Goal: Information Seeking & Learning: Check status

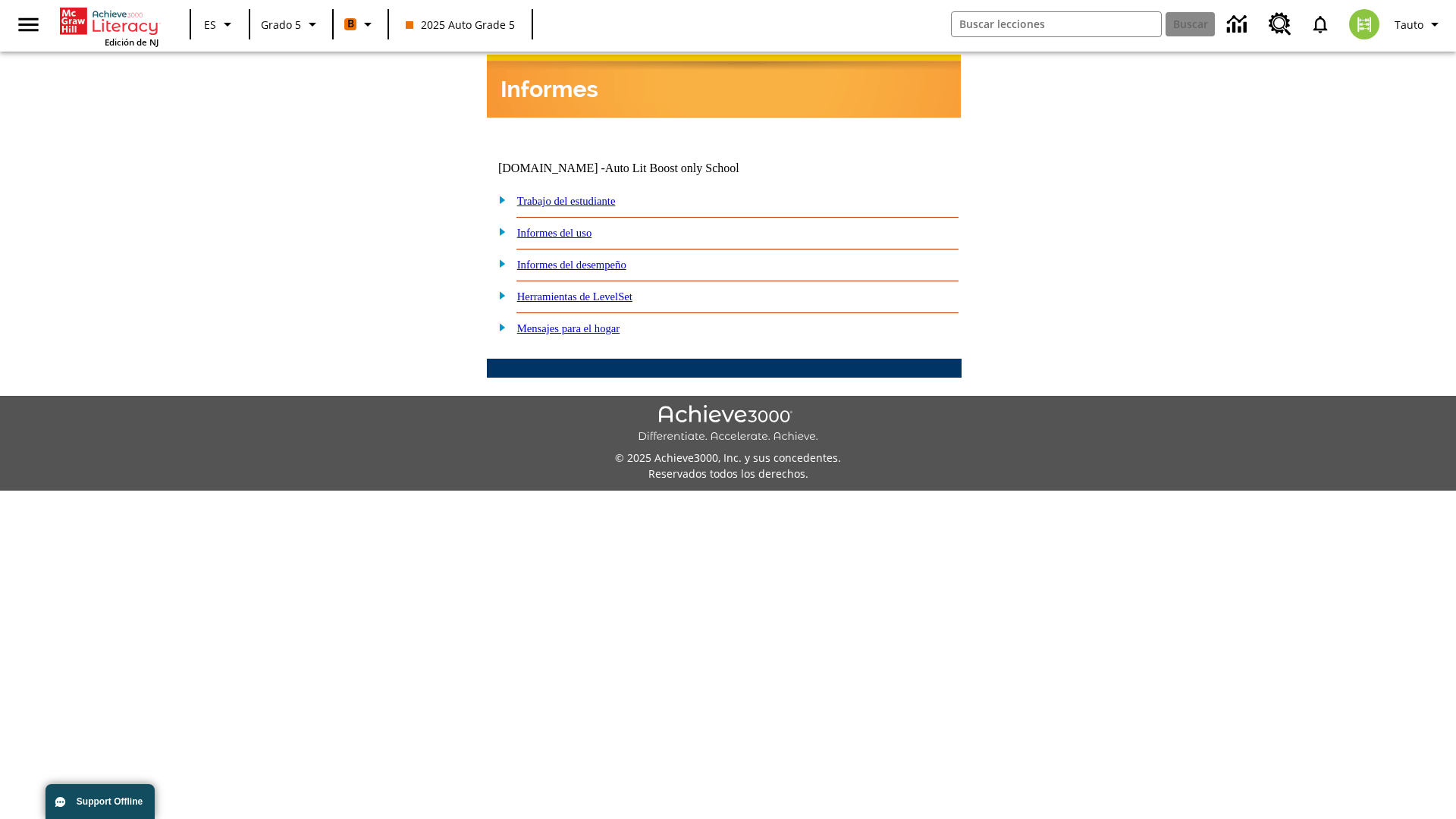
click at [592, 259] on link "Informes del desempeño" at bounding box center [571, 265] width 109 height 12
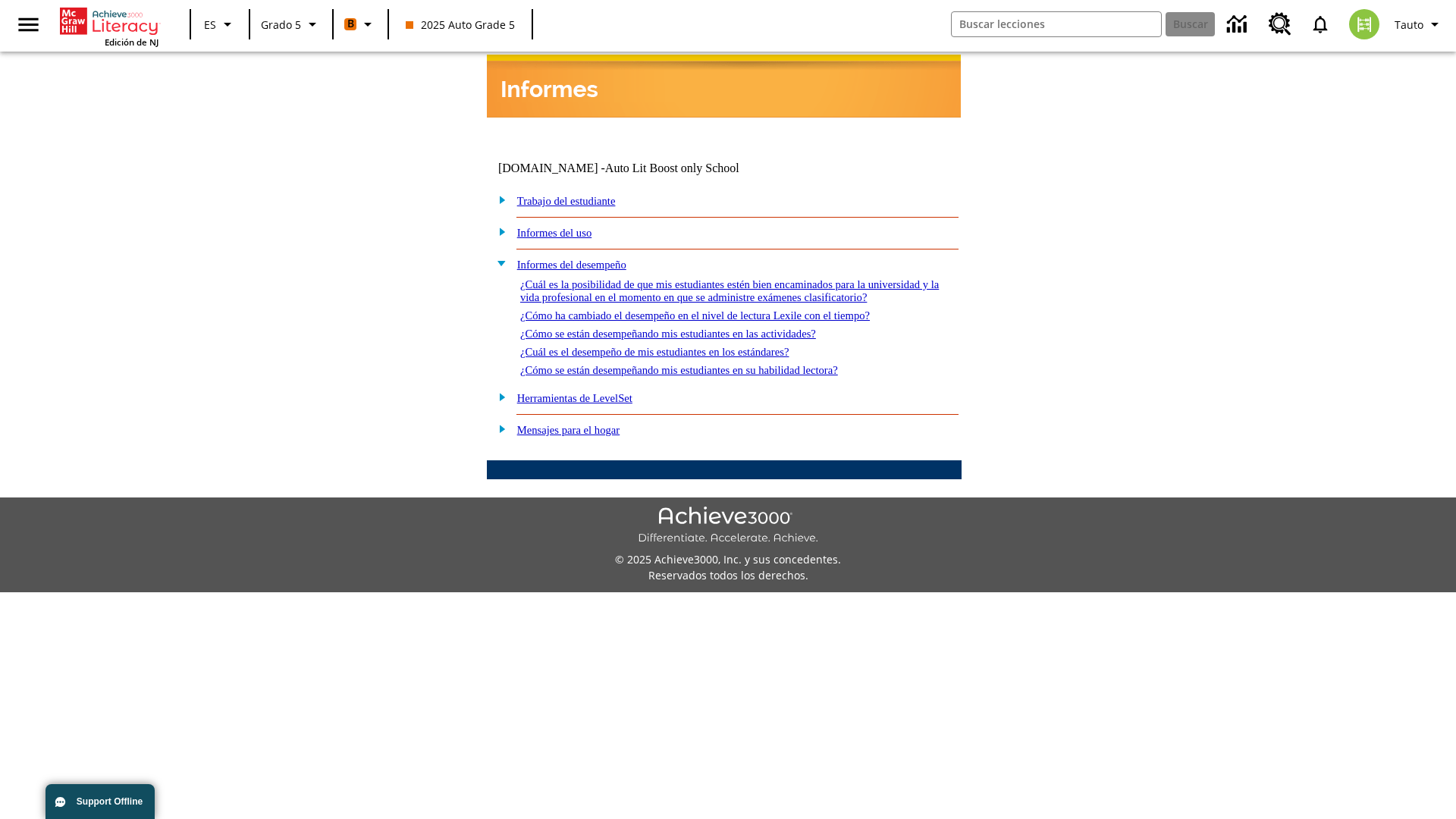
click at [706, 364] on link "¿Cómo se están desempeñando mis estudiantes en su habilidad lectora?" at bounding box center [679, 370] width 318 height 12
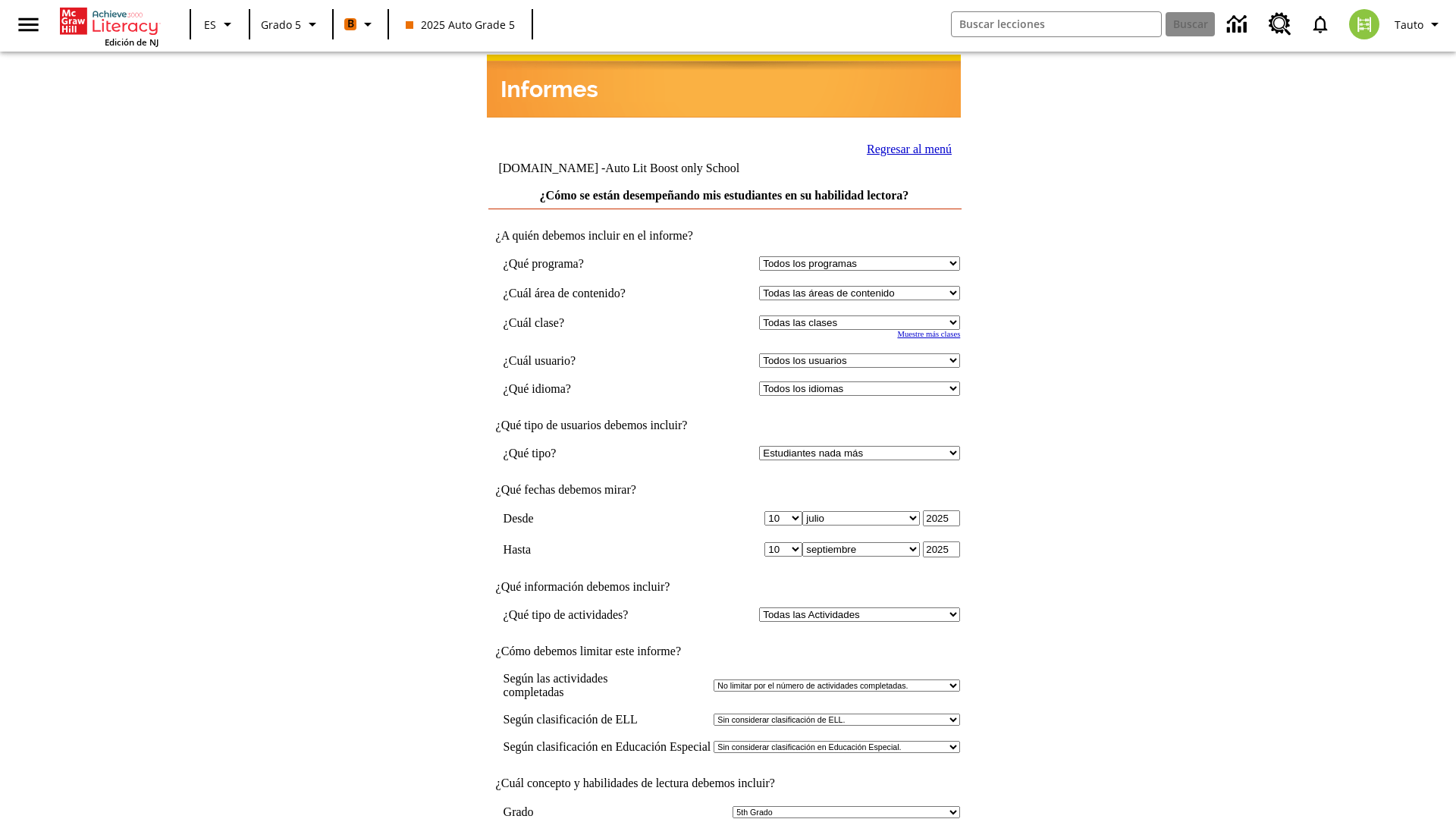
select select "11133131"
click at [863, 353] on select "Todos los usuarios Cat, Sautoen Cat, Sautoes Cat, Sautoss Donotlogin, Sautoen T…" at bounding box center [859, 360] width 201 height 15
select select "21437107"
